Goal: Find specific page/section: Find specific page/section

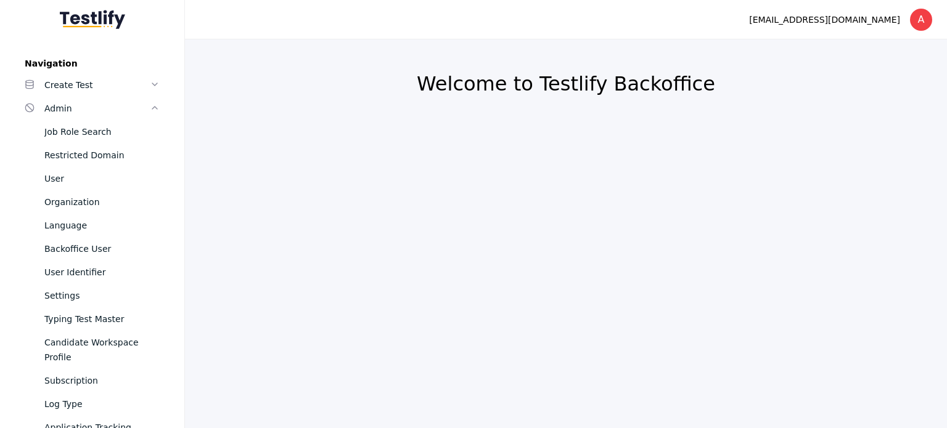
scroll to position [247, 0]
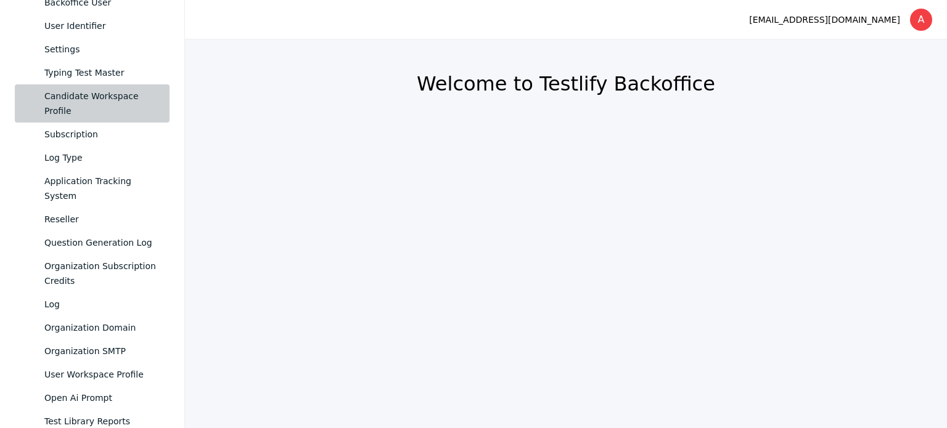
drag, startPoint x: 94, startPoint y: 104, endPoint x: 168, endPoint y: 144, distance: 84.1
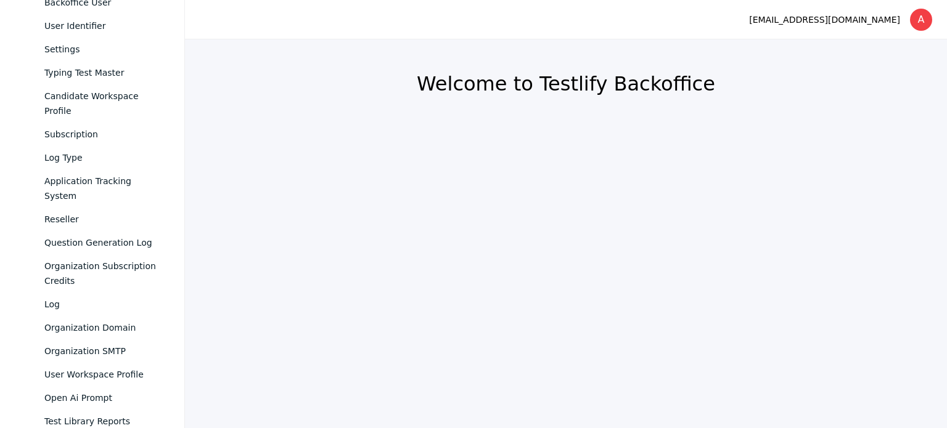
click at [94, 104] on div "Candidate Workspace Profile" at bounding box center [101, 104] width 115 height 30
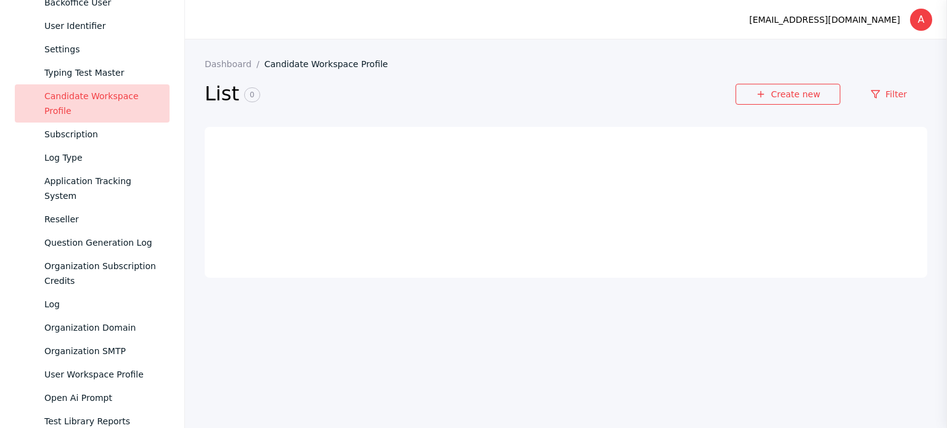
drag, startPoint x: 901, startPoint y: 88, endPoint x: 897, endPoint y: 94, distance: 7.2
click at [901, 88] on link "Filter" at bounding box center [888, 94] width 77 height 21
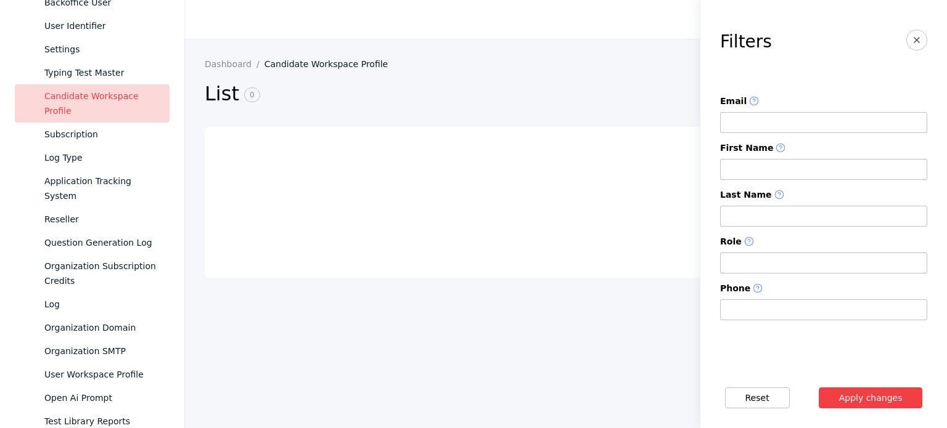
click at [820, 123] on input at bounding box center [823, 122] width 207 height 21
paste input "**********"
type input "**********"
click at [818, 388] on button "Apply changes" at bounding box center [870, 398] width 104 height 21
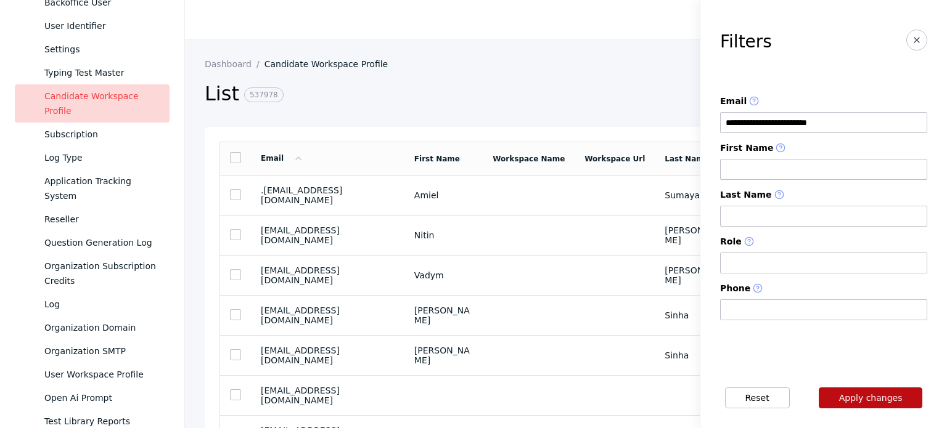
click at [857, 392] on button "Apply changes" at bounding box center [870, 398] width 104 height 21
click at [855, 393] on button "Apply changes" at bounding box center [870, 398] width 104 height 21
click at [855, 395] on button "Apply changes" at bounding box center [870, 398] width 104 height 21
